Goal: Navigation & Orientation: Understand site structure

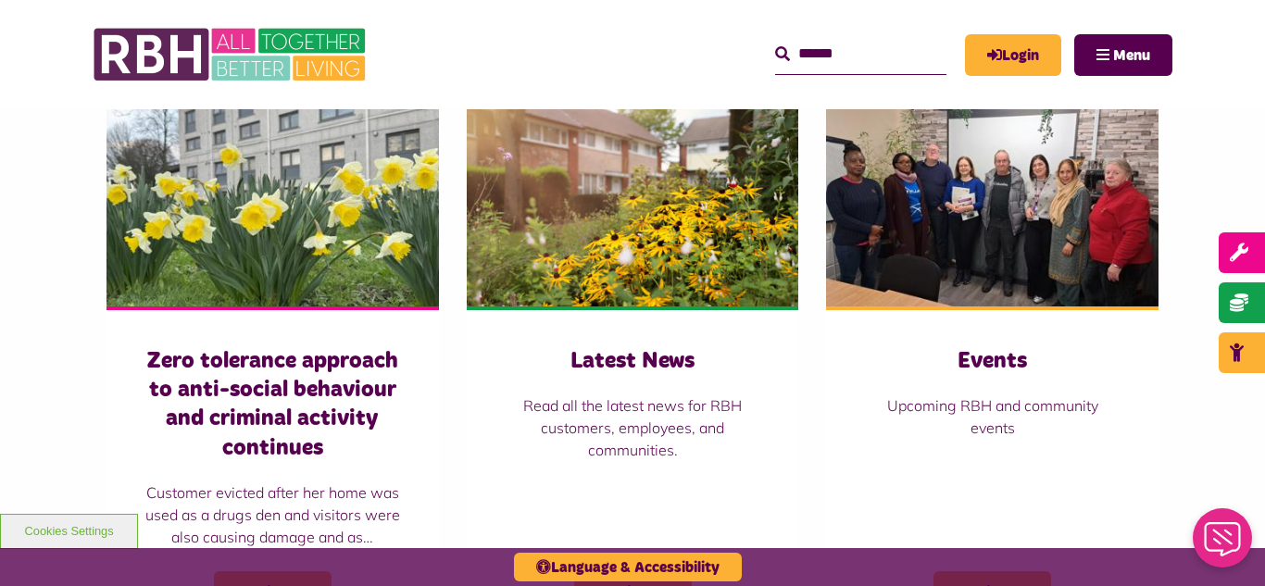
scroll to position [1297, 0]
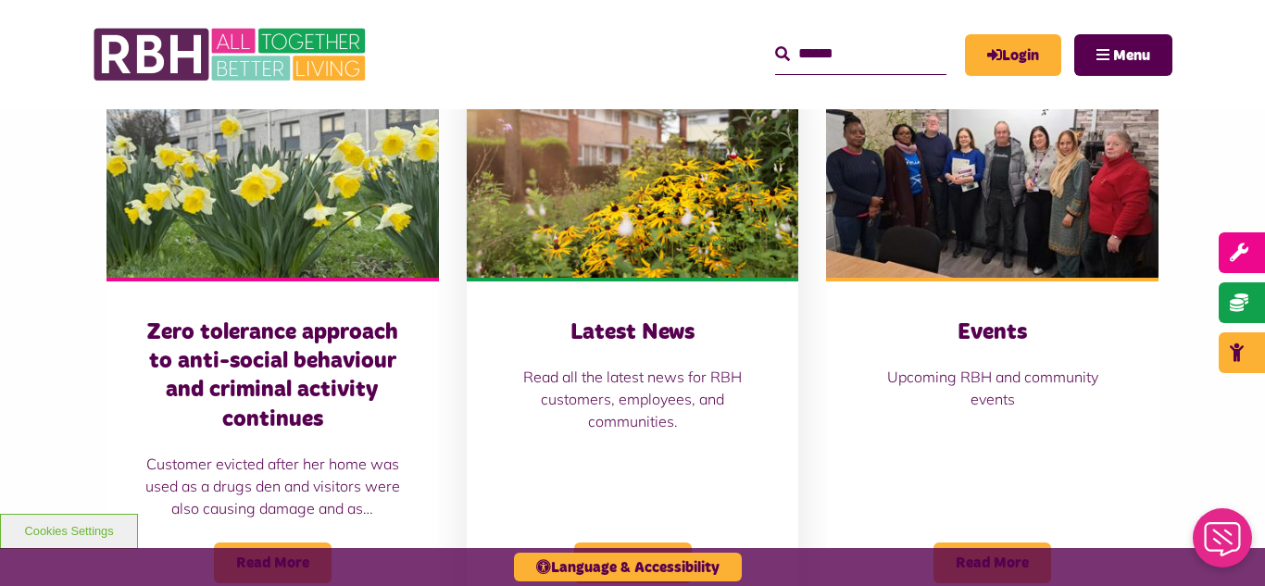
click at [560, 249] on img at bounding box center [633, 173] width 332 height 207
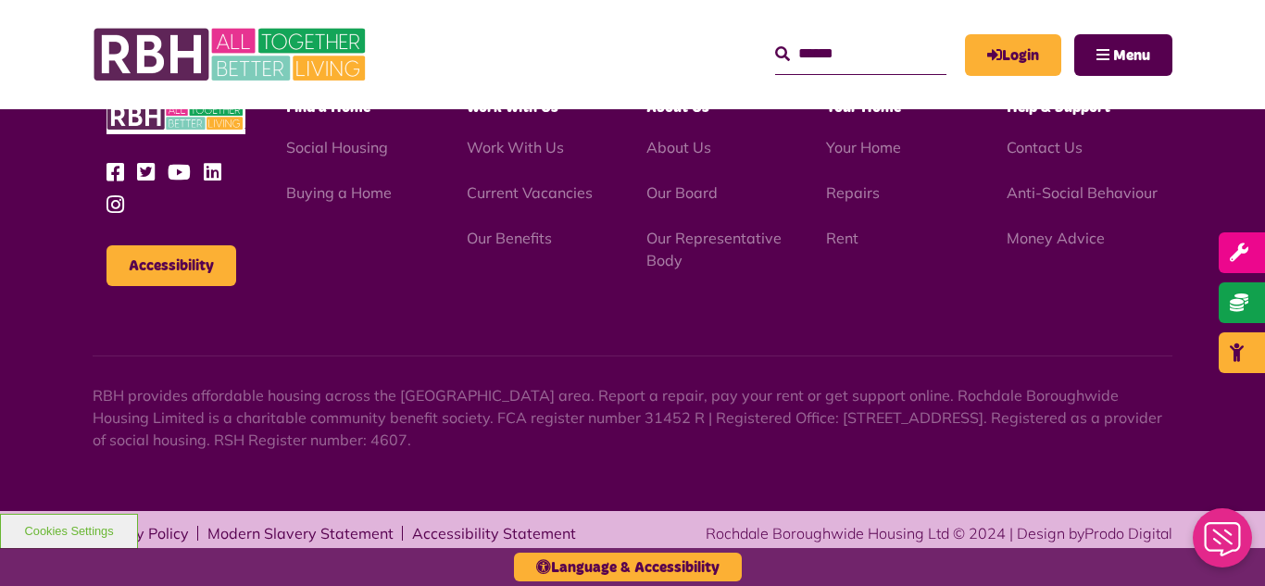
scroll to position [2016, 0]
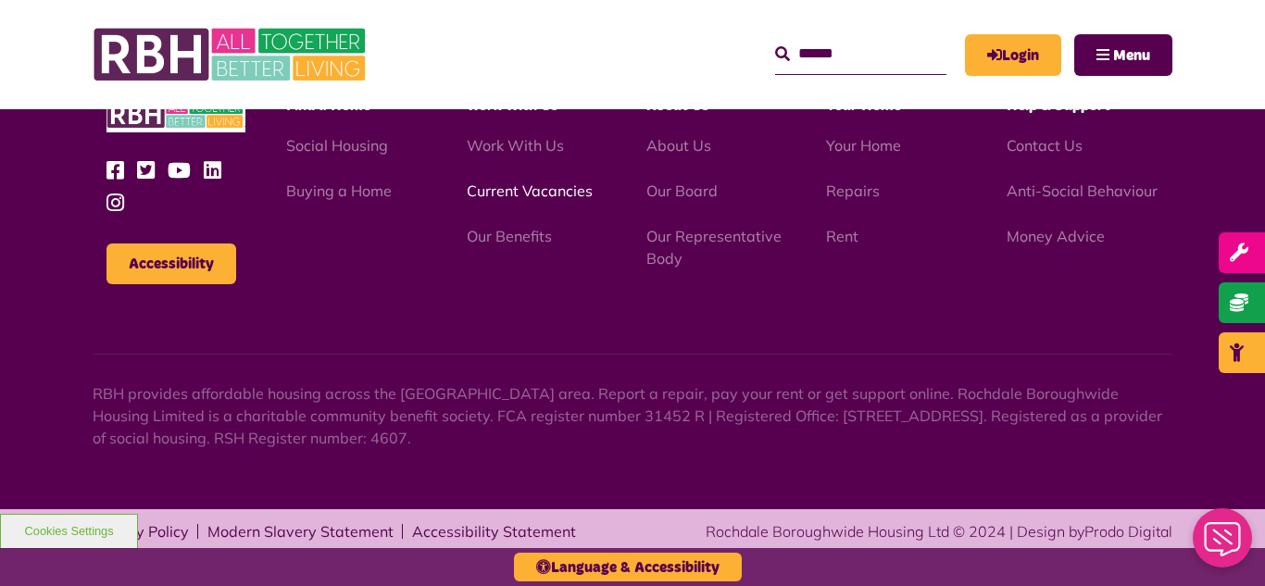
click at [511, 196] on link "Current Vacancies" at bounding box center [530, 191] width 126 height 19
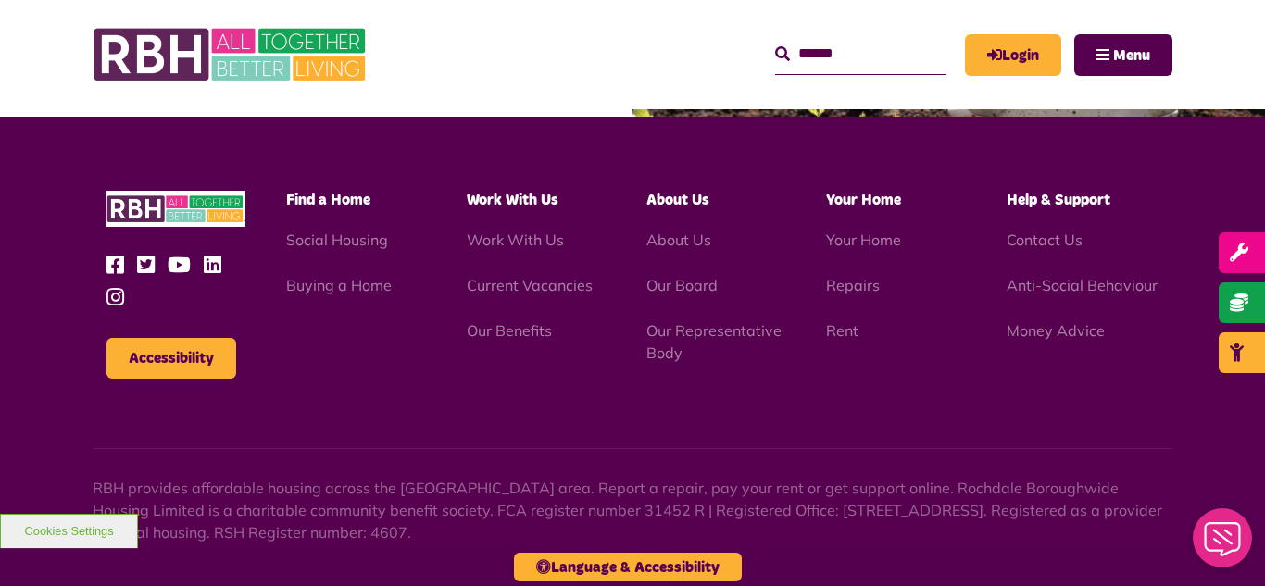
scroll to position [2176, 0]
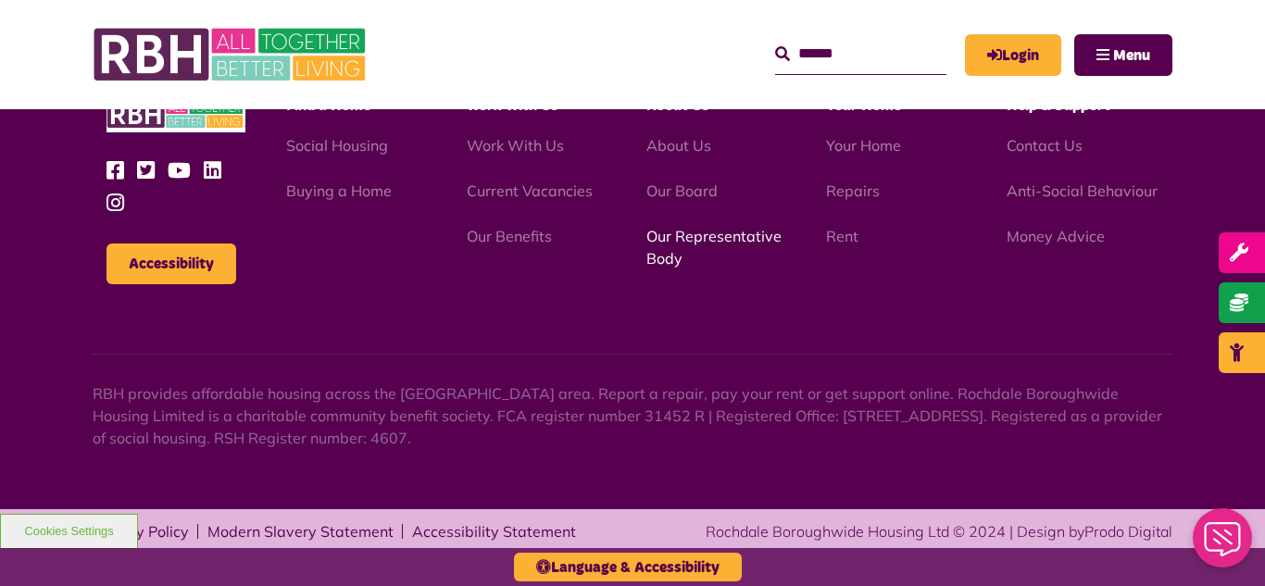
click at [709, 232] on link "Our Representative Body" at bounding box center [713, 247] width 135 height 41
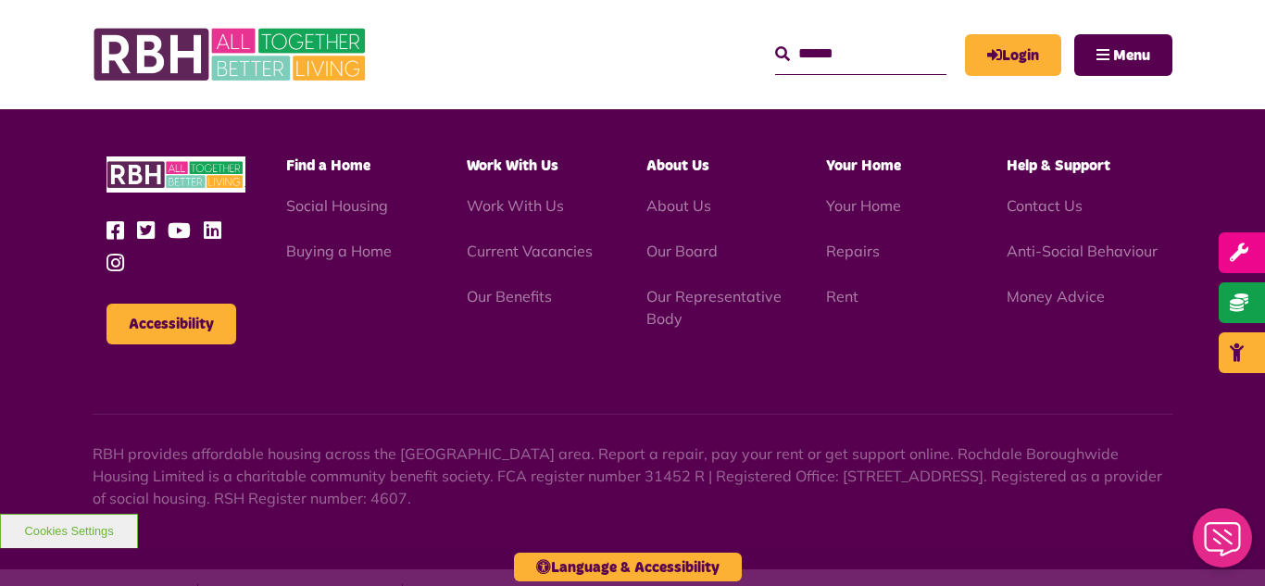
scroll to position [5377, 0]
